Goal: Task Accomplishment & Management: Complete application form

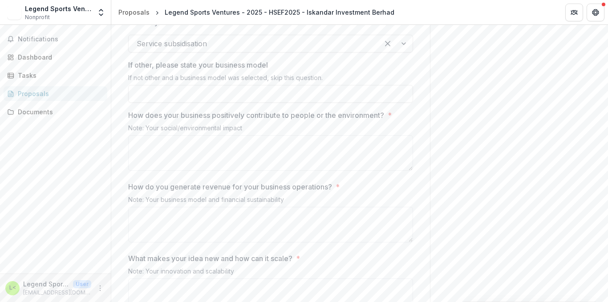
scroll to position [979, 0]
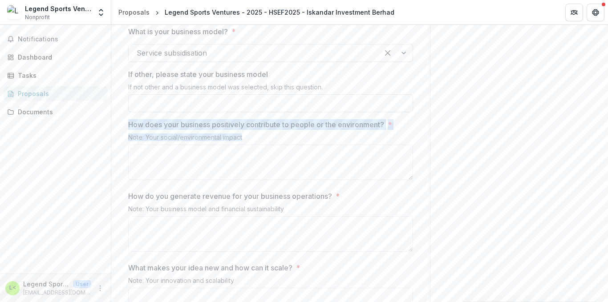
drag, startPoint x: 127, startPoint y: 162, endPoint x: 269, endPoint y: 172, distance: 142.3
click at [269, 172] on div "How does your business positively contribute to people or the environment? * No…" at bounding box center [270, 151] width 285 height 65
copy div "How does your business positively contribute to people or the environment? * No…"
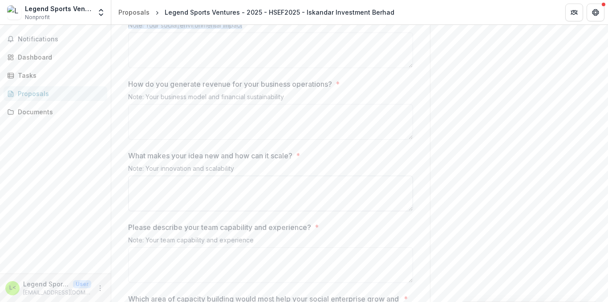
scroll to position [1113, 0]
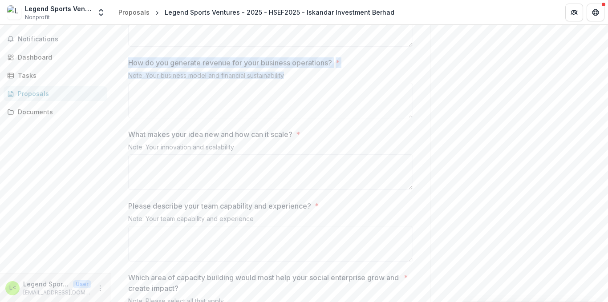
drag, startPoint x: 124, startPoint y: 103, endPoint x: 289, endPoint y: 122, distance: 166.3
copy div "How do you generate revenue for your business operations? * Note: Your business…"
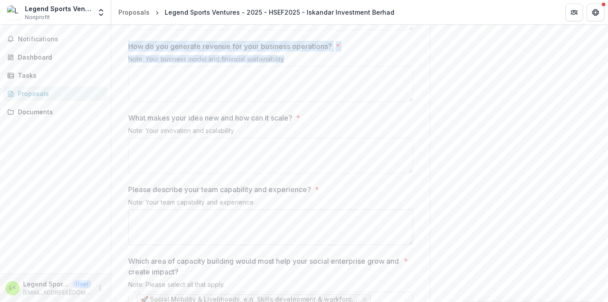
scroll to position [1202, 0]
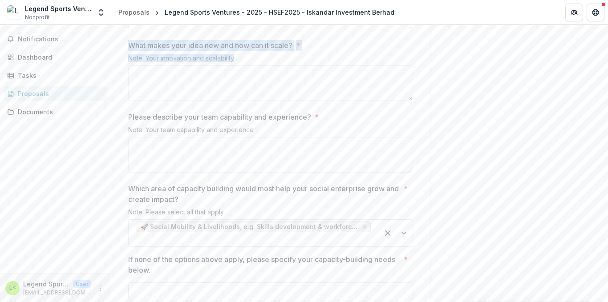
drag, startPoint x: 123, startPoint y: 89, endPoint x: 237, endPoint y: 102, distance: 114.6
copy div "What makes your idea new and how can it scale? * Note: Your innovation and scal…"
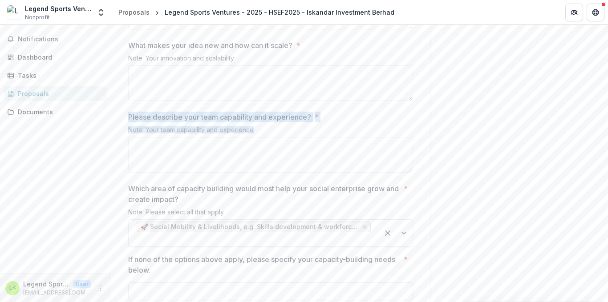
drag, startPoint x: 125, startPoint y: 158, endPoint x: 266, endPoint y: 174, distance: 141.6
copy div "Please describe your team capability and experience? * Note: Your team capabili…"
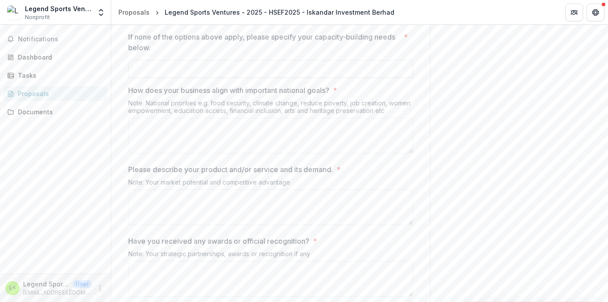
scroll to position [1469, 0]
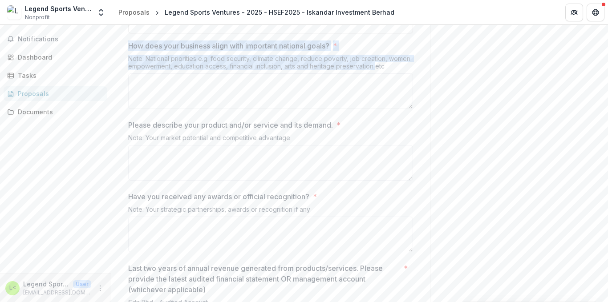
drag, startPoint x: 126, startPoint y: 84, endPoint x: 376, endPoint y: 104, distance: 251.0
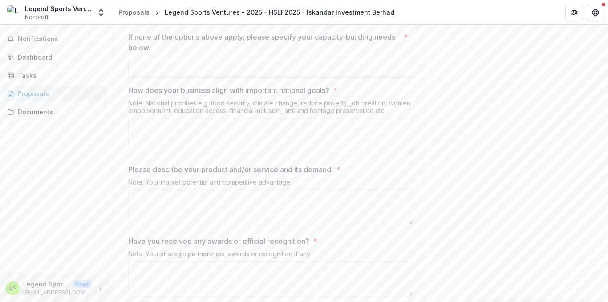
drag, startPoint x: 395, startPoint y: 150, endPoint x: 232, endPoint y: 137, distance: 163.4
click at [385, 118] on div "Note: National priorities e.g. food security, climate change, reduce poverty, j…" at bounding box center [270, 108] width 285 height 19
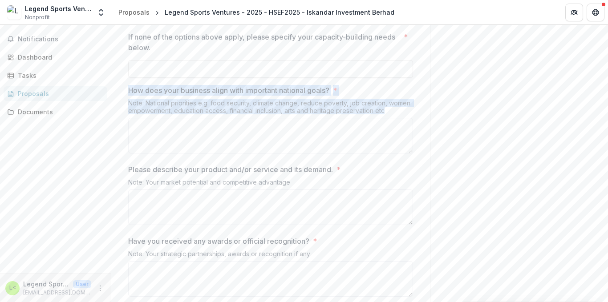
drag, startPoint x: 128, startPoint y: 129, endPoint x: 388, endPoint y: 152, distance: 261.0
click at [388, 152] on div "How does your business align with important national goals? * Note: National pr…" at bounding box center [270, 121] width 285 height 72
copy div "How does your business align with important national goals? * Note: National pr…"
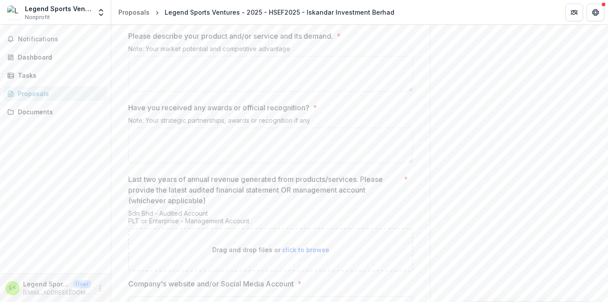
scroll to position [1514, 0]
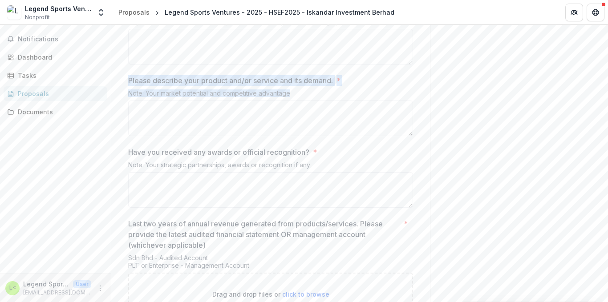
drag, startPoint x: 127, startPoint y: 122, endPoint x: 306, endPoint y: 140, distance: 179.8
click at [306, 140] on div "Please describe your product and/or service and its demand. * Note: Your market…" at bounding box center [270, 107] width 285 height 65
copy div "Please describe your product and/or service and its demand. * Note: Your market…"
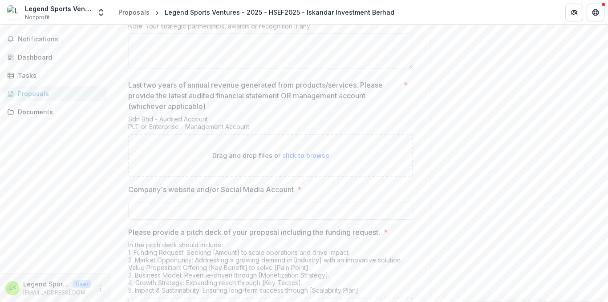
scroll to position [1603, 0]
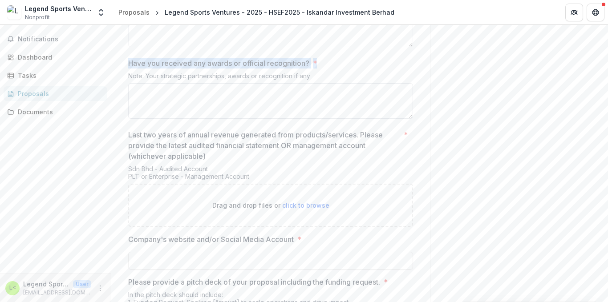
drag, startPoint x: 126, startPoint y: 103, endPoint x: 295, endPoint y: 127, distance: 170.9
copy label "Have you received any awards or official recognition? *"
